Goal: Task Accomplishment & Management: Manage account settings

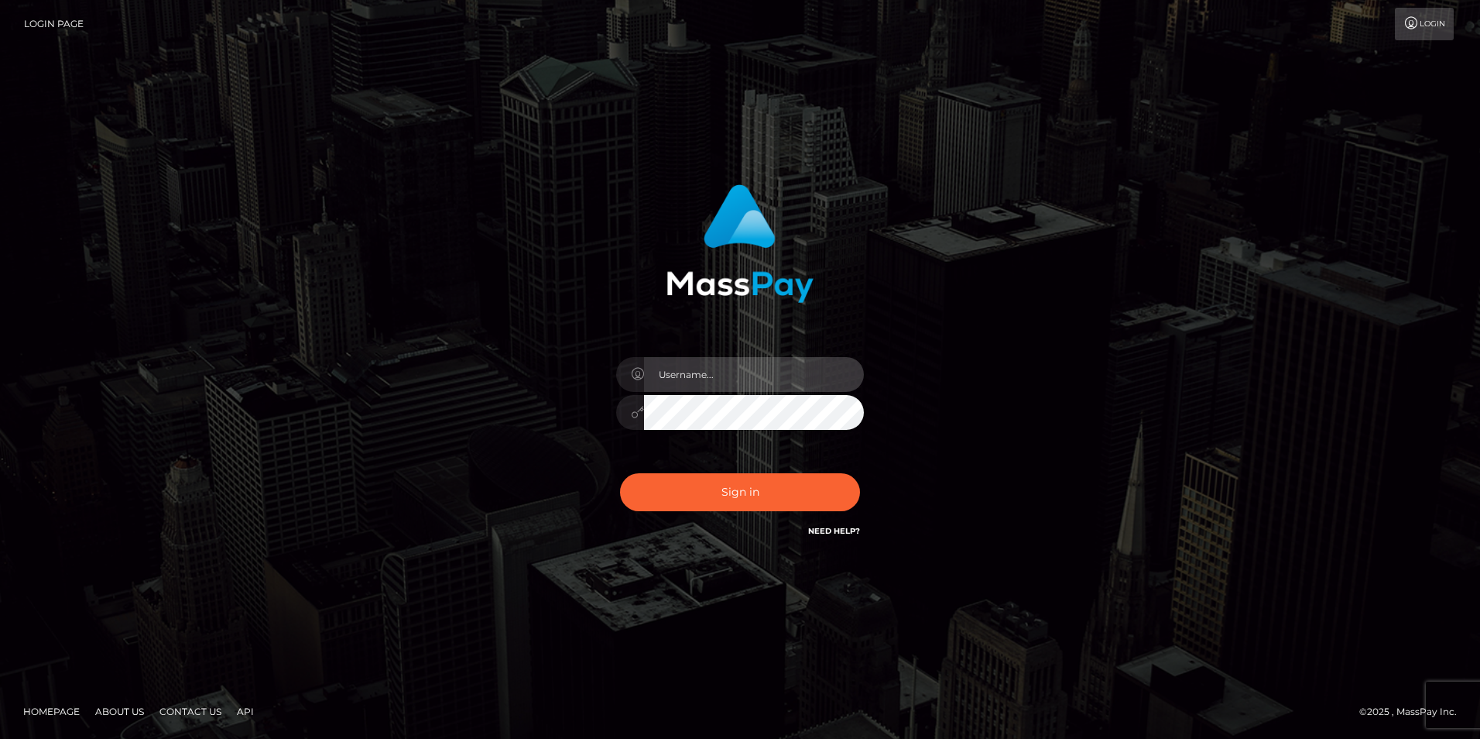
click at [760, 369] on input "text" at bounding box center [754, 374] width 220 height 35
click at [745, 382] on input "text" at bounding box center [754, 374] width 220 height 35
paste input "LiatSilver"
type input "LiatSilver"
click at [620, 473] on button "Sign in" at bounding box center [740, 492] width 240 height 38
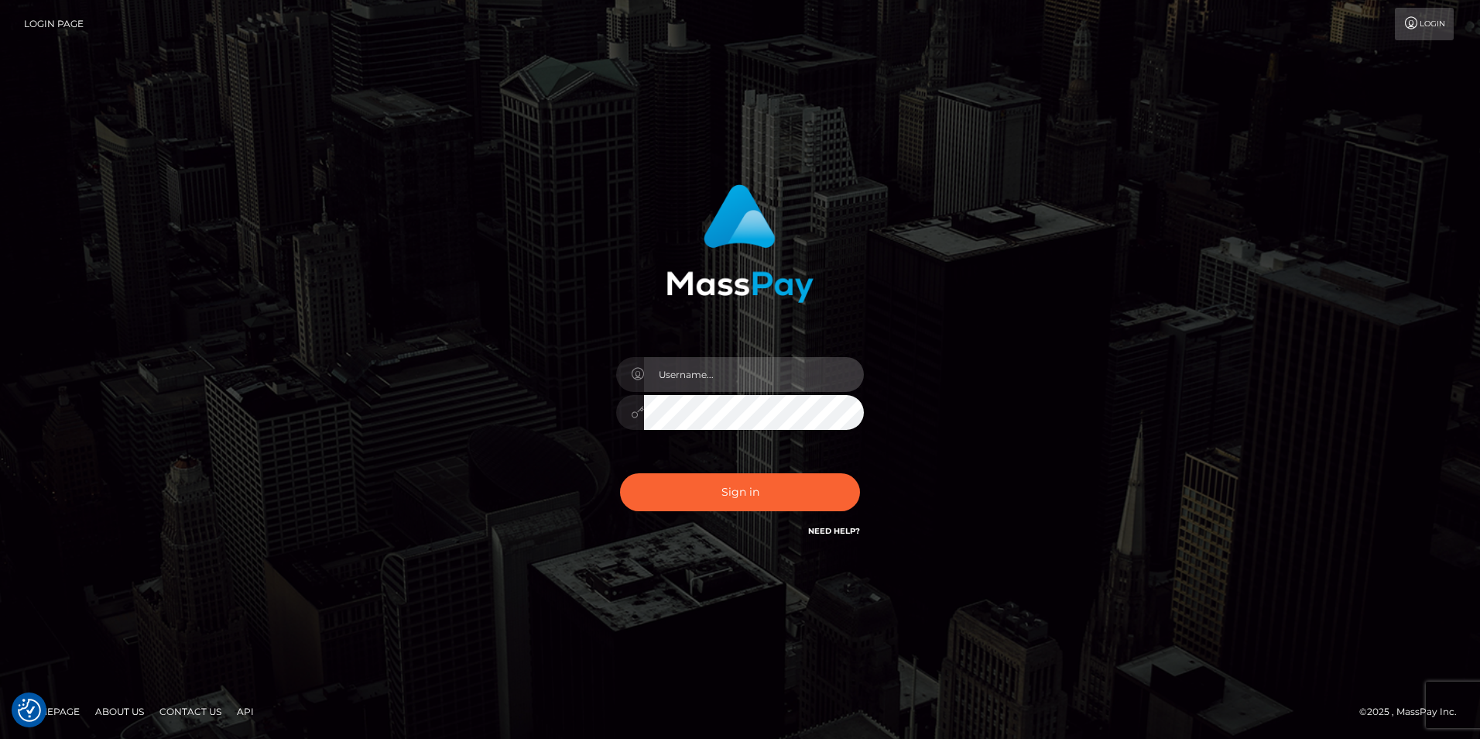
click at [760, 373] on input "text" at bounding box center [754, 374] width 220 height 35
paste input "Aprilyn"
type input "Aprilyn"
drag, startPoint x: 698, startPoint y: 380, endPoint x: 513, endPoint y: 373, distance: 185.2
click at [516, 374] on div "Aprilyn Sign in" at bounding box center [740, 370] width 883 height 394
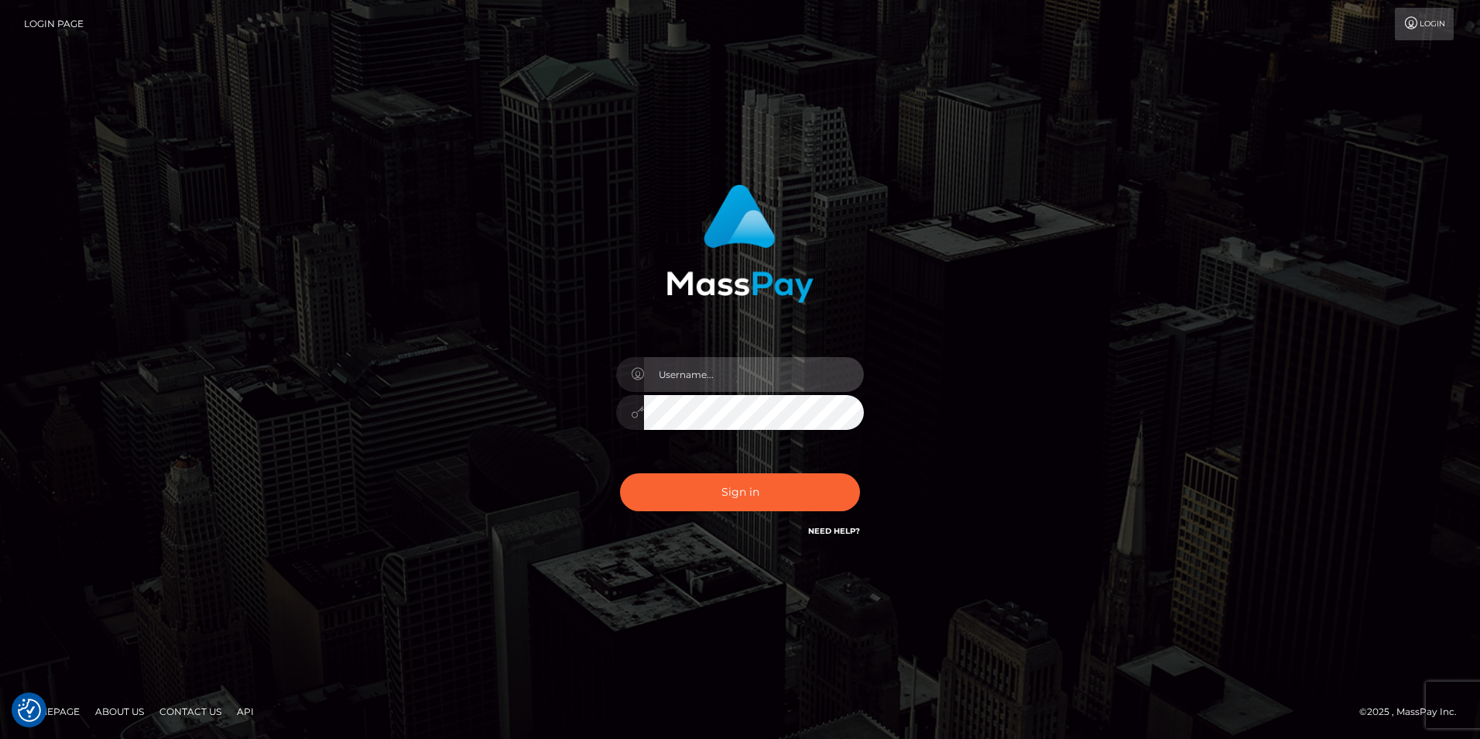
click at [751, 379] on input "text" at bounding box center [754, 374] width 220 height 35
type input "LiatSilver"
click at [620, 473] on button "Sign in" at bounding box center [740, 492] width 240 height 38
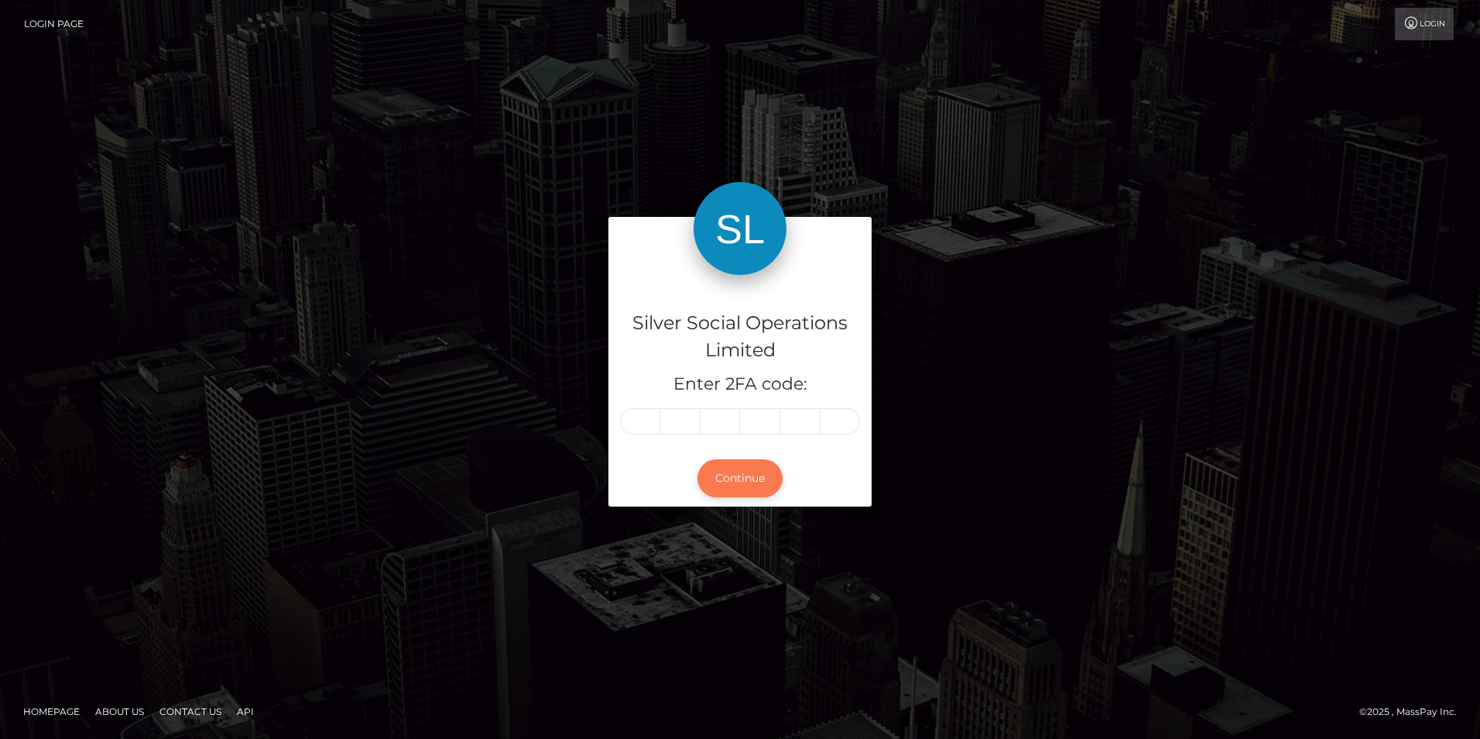
click at [742, 474] on button "Continue" at bounding box center [740, 478] width 85 height 38
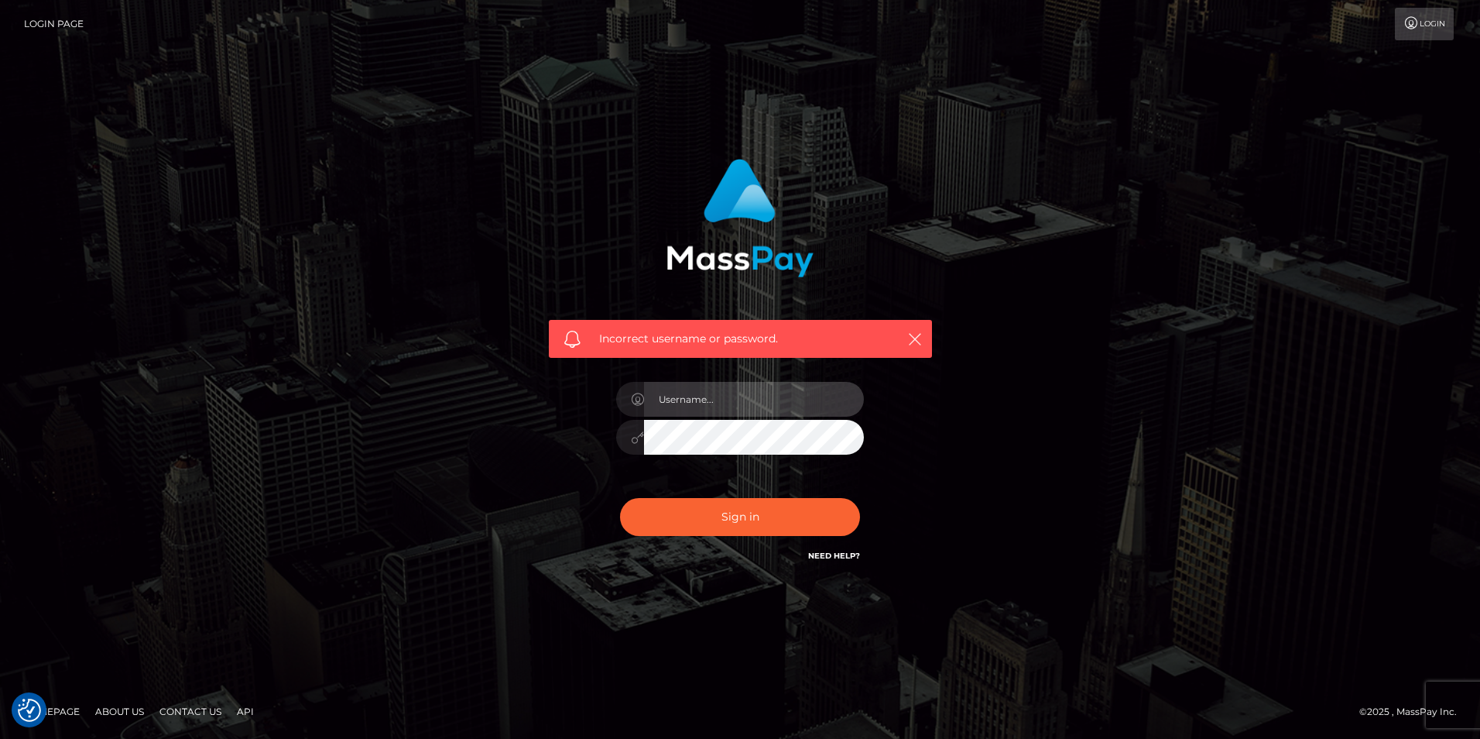
click at [750, 391] on input "text" at bounding box center [754, 399] width 220 height 35
click at [739, 383] on input "text" at bounding box center [754, 399] width 220 height 35
click at [700, 403] on input "text" at bounding box center [754, 399] width 220 height 35
paste input "LiatSilver"
type input "LiatSilver"
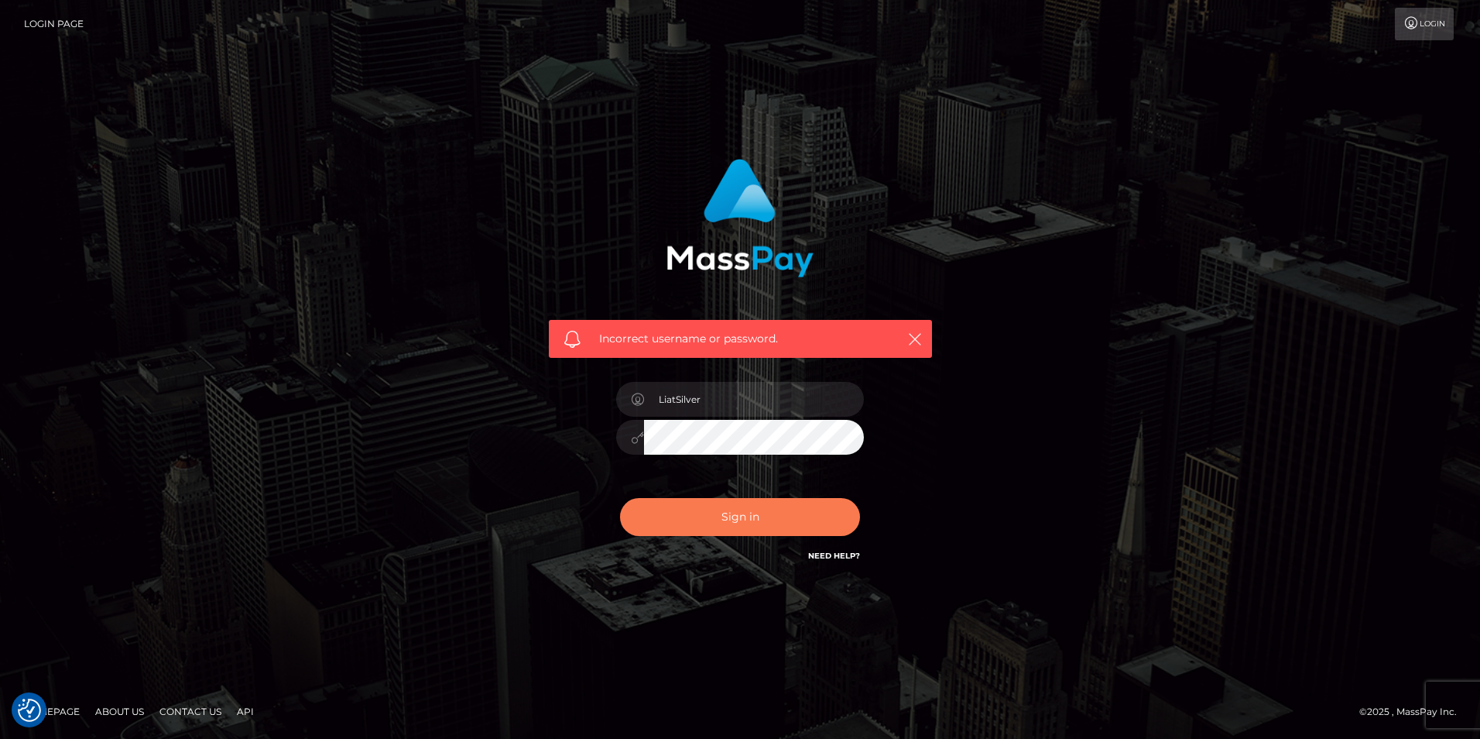
click at [759, 507] on button "Sign in" at bounding box center [740, 517] width 240 height 38
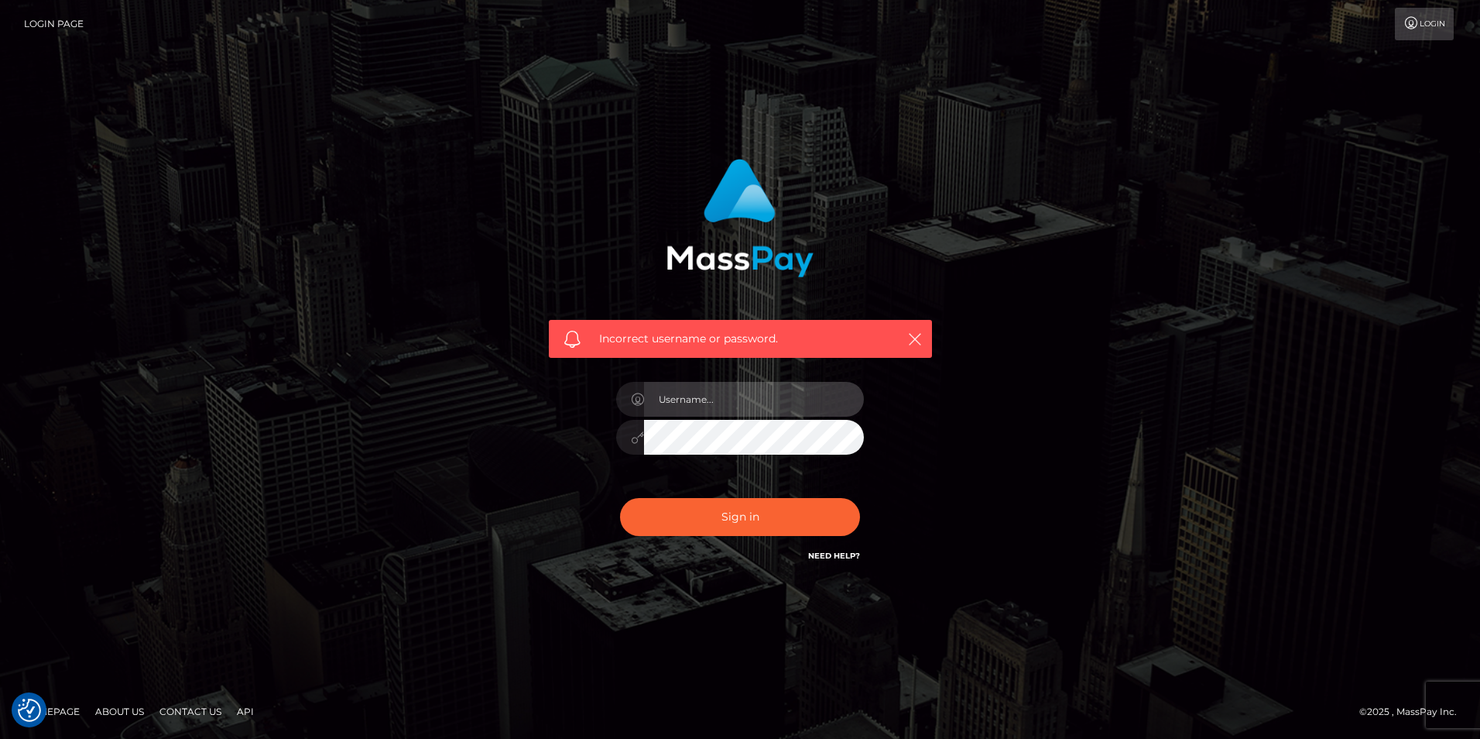
click at [753, 396] on input "text" at bounding box center [754, 399] width 220 height 35
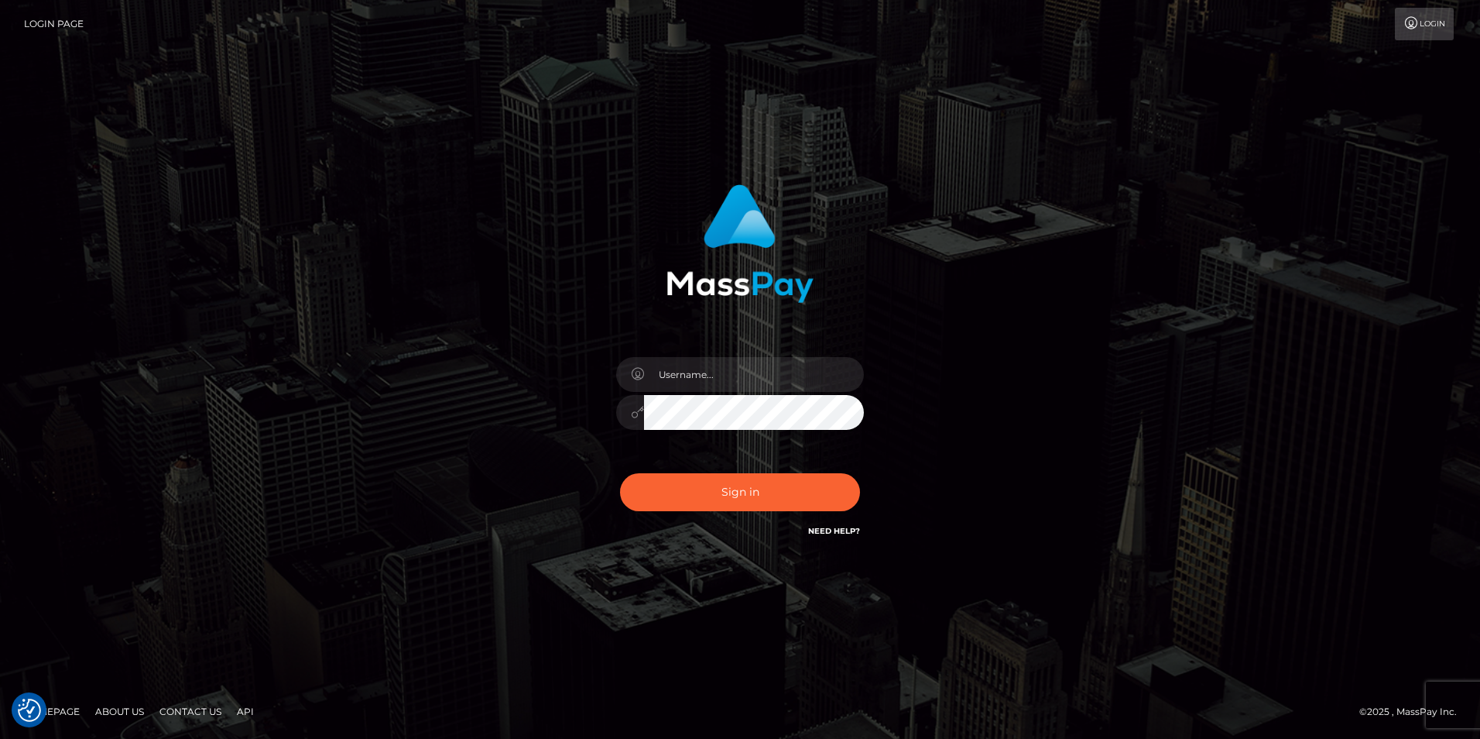
click at [1162, 60] on div "Sign in" at bounding box center [740, 370] width 1480 height 626
click at [739, 376] on input "text" at bounding box center [754, 374] width 220 height 35
paste input "LiatSilver"
type input "LiatSilver"
click at [620, 473] on button "Sign in" at bounding box center [740, 492] width 240 height 38
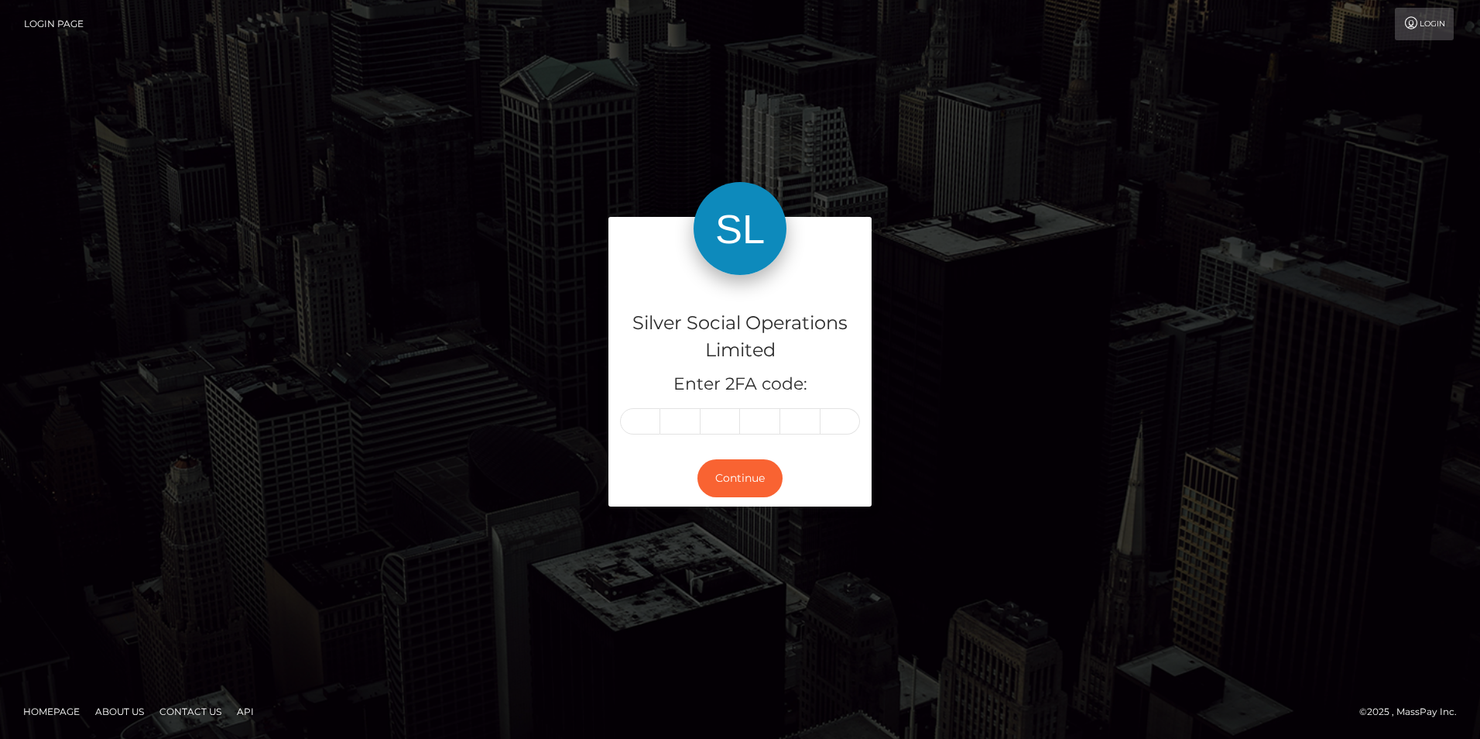
click at [759, 247] on img at bounding box center [740, 228] width 93 height 93
click at [726, 211] on img at bounding box center [740, 228] width 93 height 93
click at [769, 200] on img at bounding box center [740, 228] width 93 height 93
click at [772, 199] on img at bounding box center [740, 228] width 93 height 93
click at [1110, 123] on div "Silver Social Operations Limited Enter 2FA code: Continue" at bounding box center [740, 369] width 1480 height 537
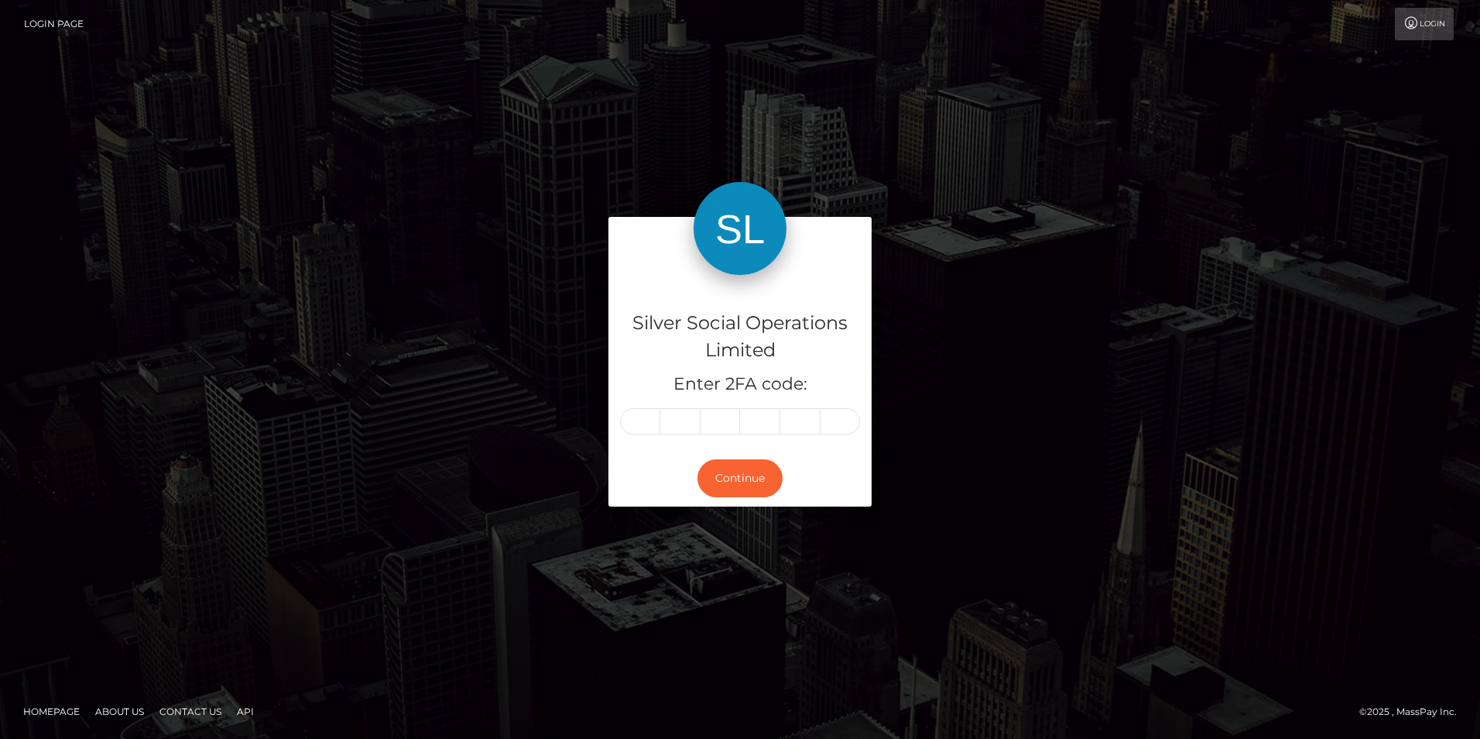
click at [1429, 22] on link "Login" at bounding box center [1424, 24] width 59 height 33
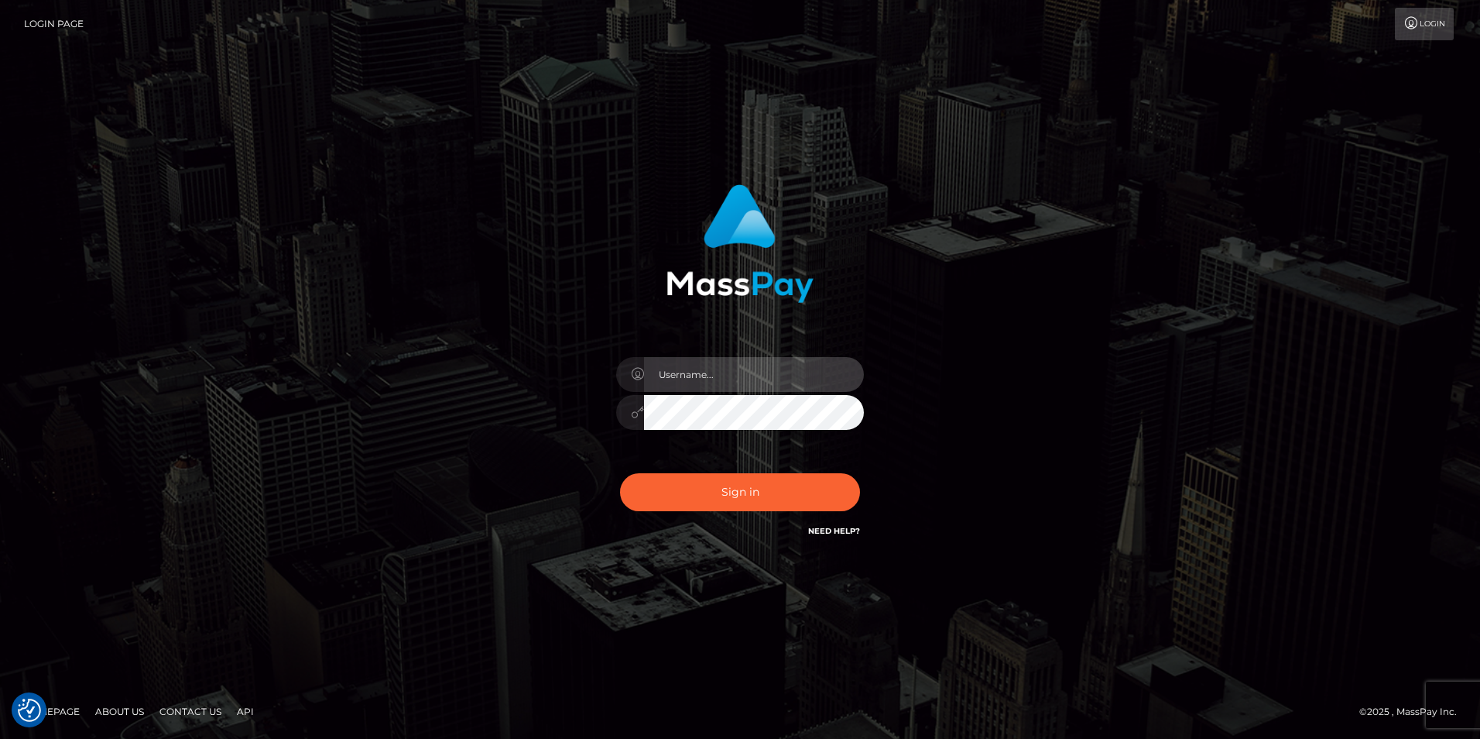
click at [796, 367] on input "text" at bounding box center [754, 374] width 220 height 35
paste input "LiatSilver"
type input "LiatSilver"
click at [620, 473] on button "Sign in" at bounding box center [740, 492] width 240 height 38
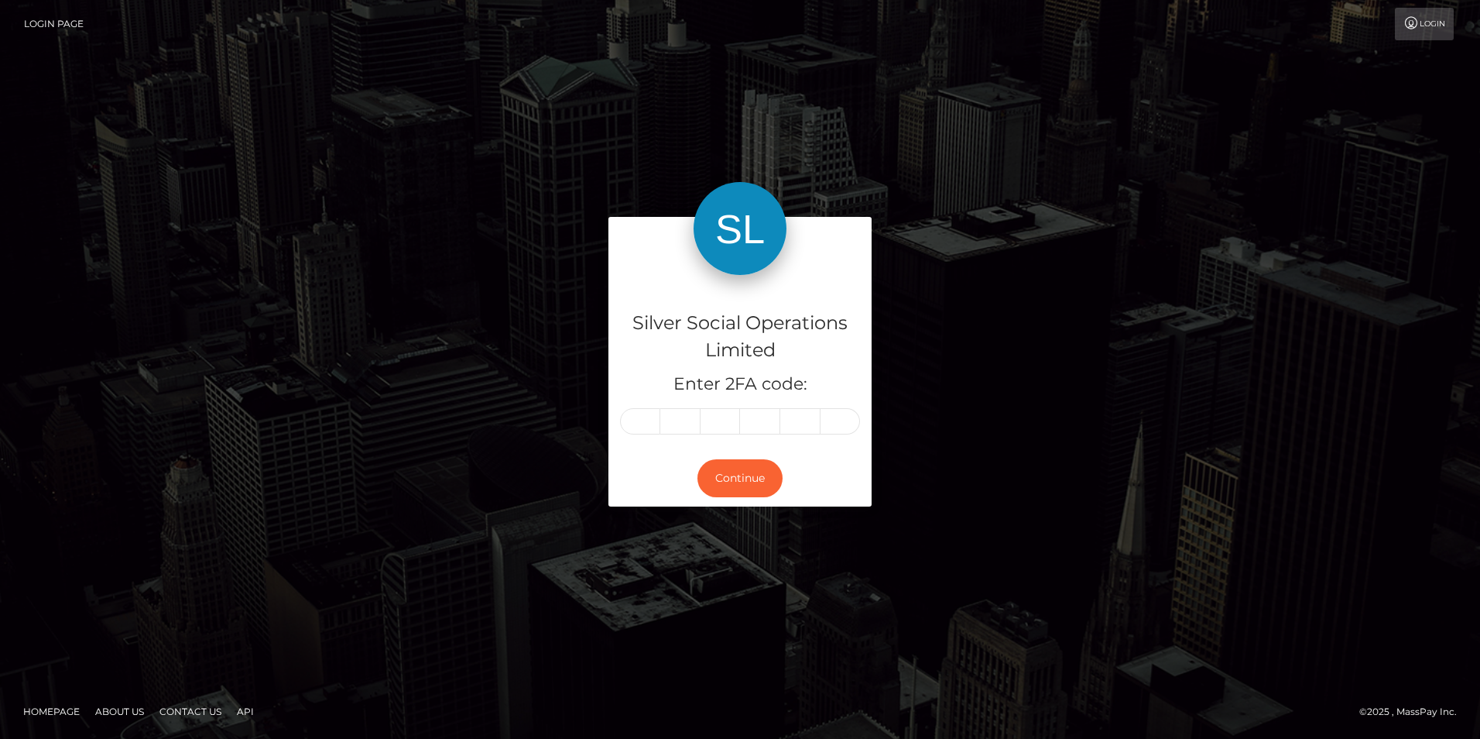
click at [828, 633] on div "Silver Social Operations Limited Enter 2FA code: Continue" at bounding box center [740, 369] width 1480 height 537
drag, startPoint x: 1431, startPoint y: 710, endPoint x: 1346, endPoint y: 714, distance: 85.3
click at [1346, 714] on footer "Homepage About Us Contact Us API © 2025 , MassPay Inc." at bounding box center [740, 711] width 1480 height 54
click at [300, 664] on div "Silver Social Operations Limited Enter 2FA code: Continue Homepage" at bounding box center [740, 369] width 1480 height 739
click at [180, 710] on link "Contact Us" at bounding box center [190, 711] width 74 height 24
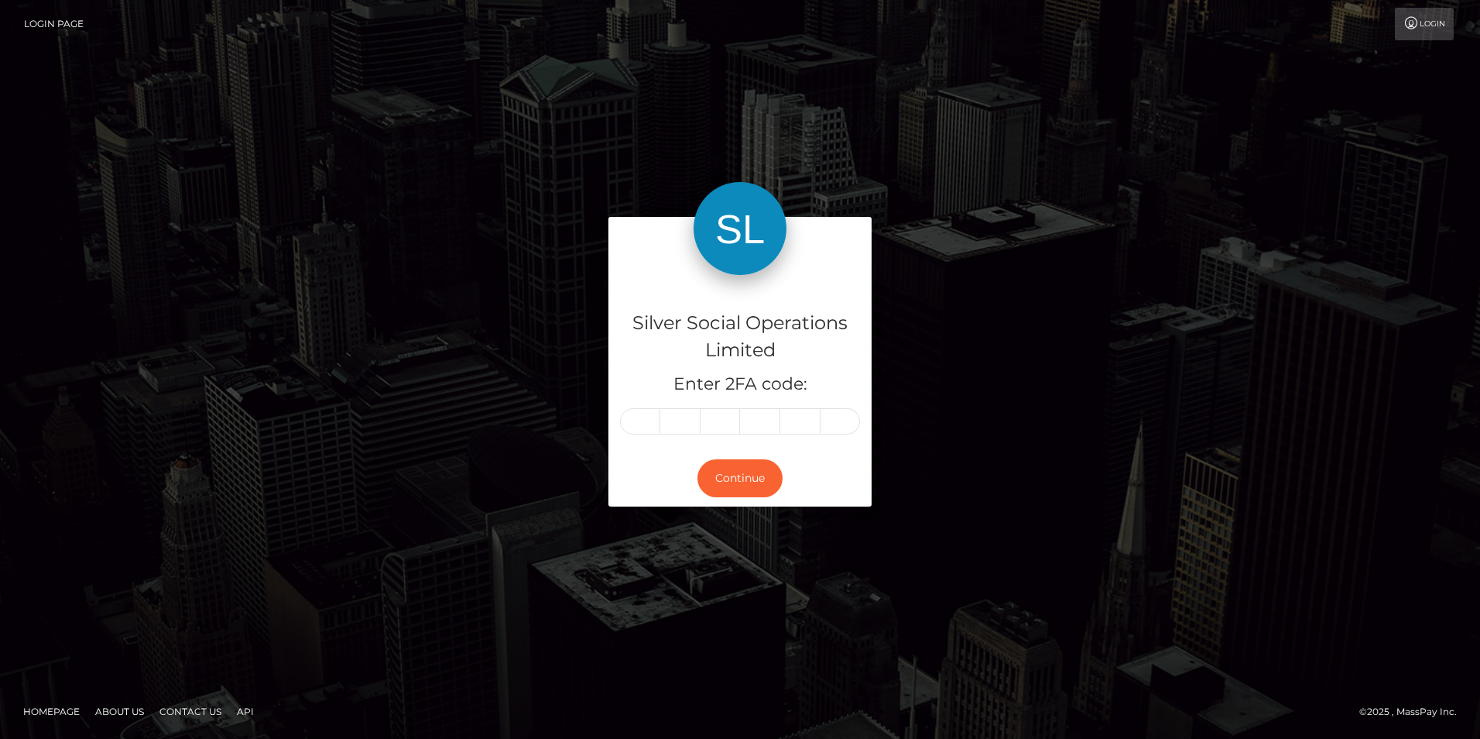
click at [1097, 233] on div "Silver Social Operations Limited Enter 2FA code: Continue" at bounding box center [740, 369] width 883 height 305
